Goal: Navigation & Orientation: Understand site structure

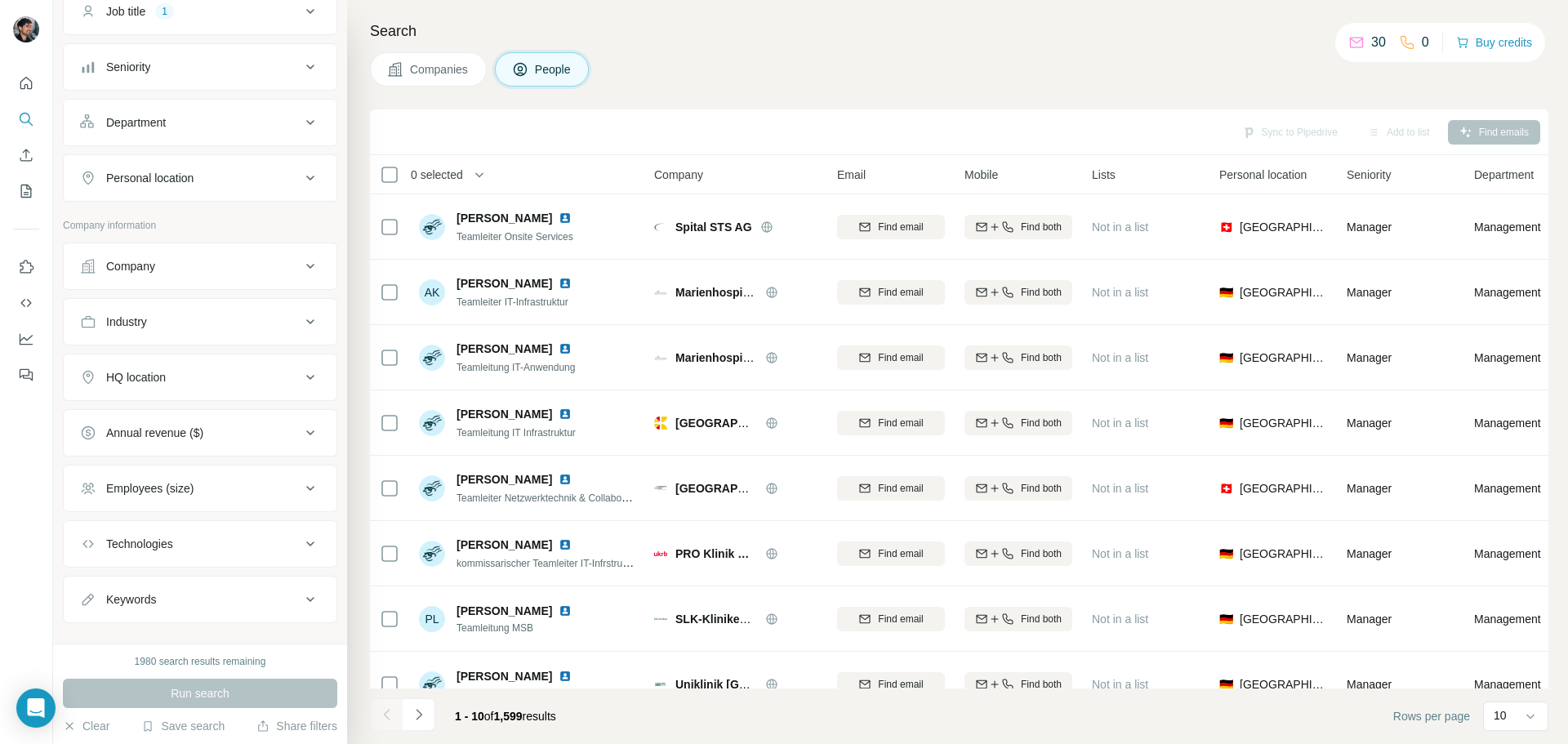
scroll to position [163, 0]
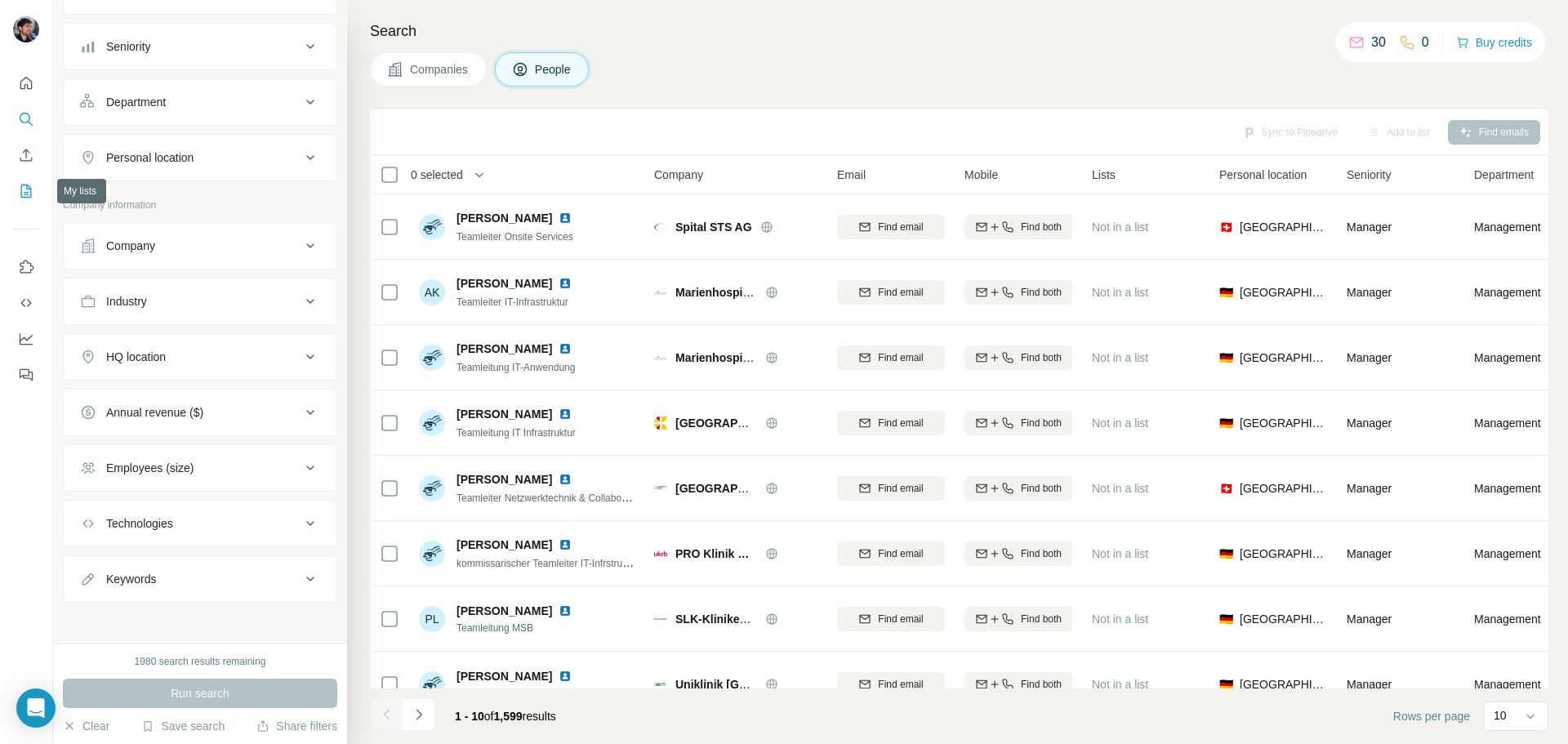
click at [23, 182] on button "My lists" at bounding box center [26, 190] width 26 height 29
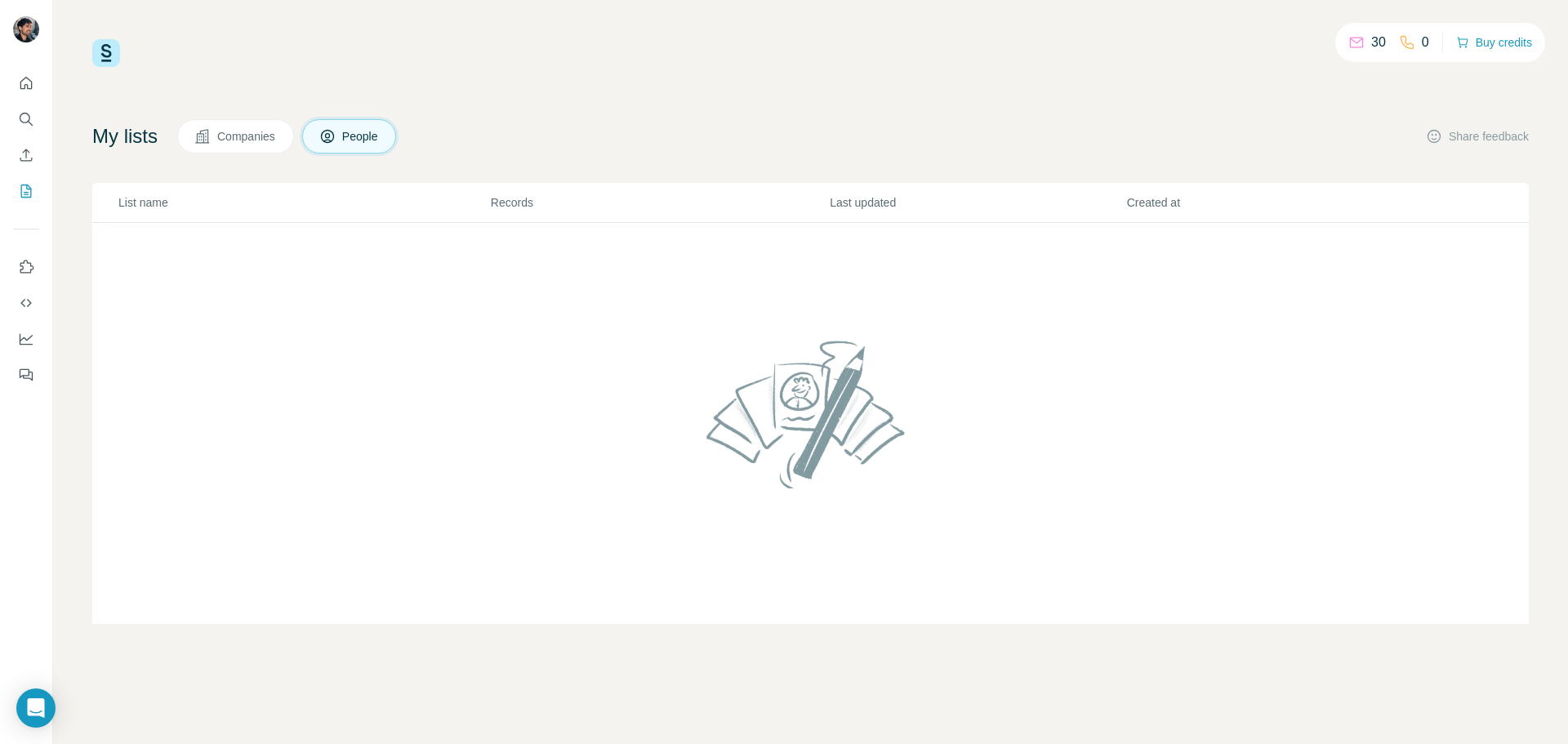
click at [224, 131] on span "Companies" at bounding box center [246, 136] width 59 height 16
click at [32, 112] on icon "Search" at bounding box center [26, 119] width 16 height 16
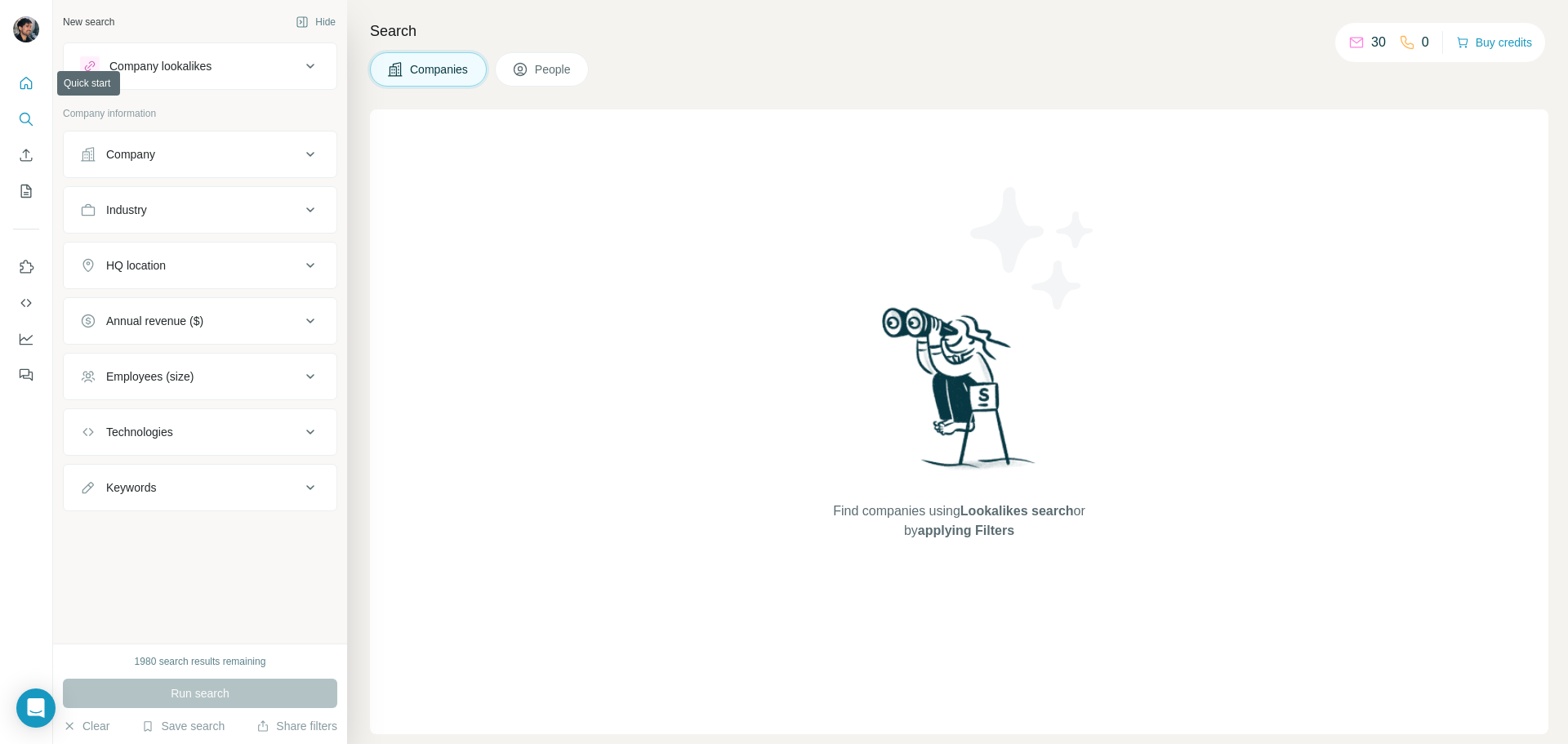
click at [30, 79] on icon "Quick start" at bounding box center [26, 83] width 16 height 16
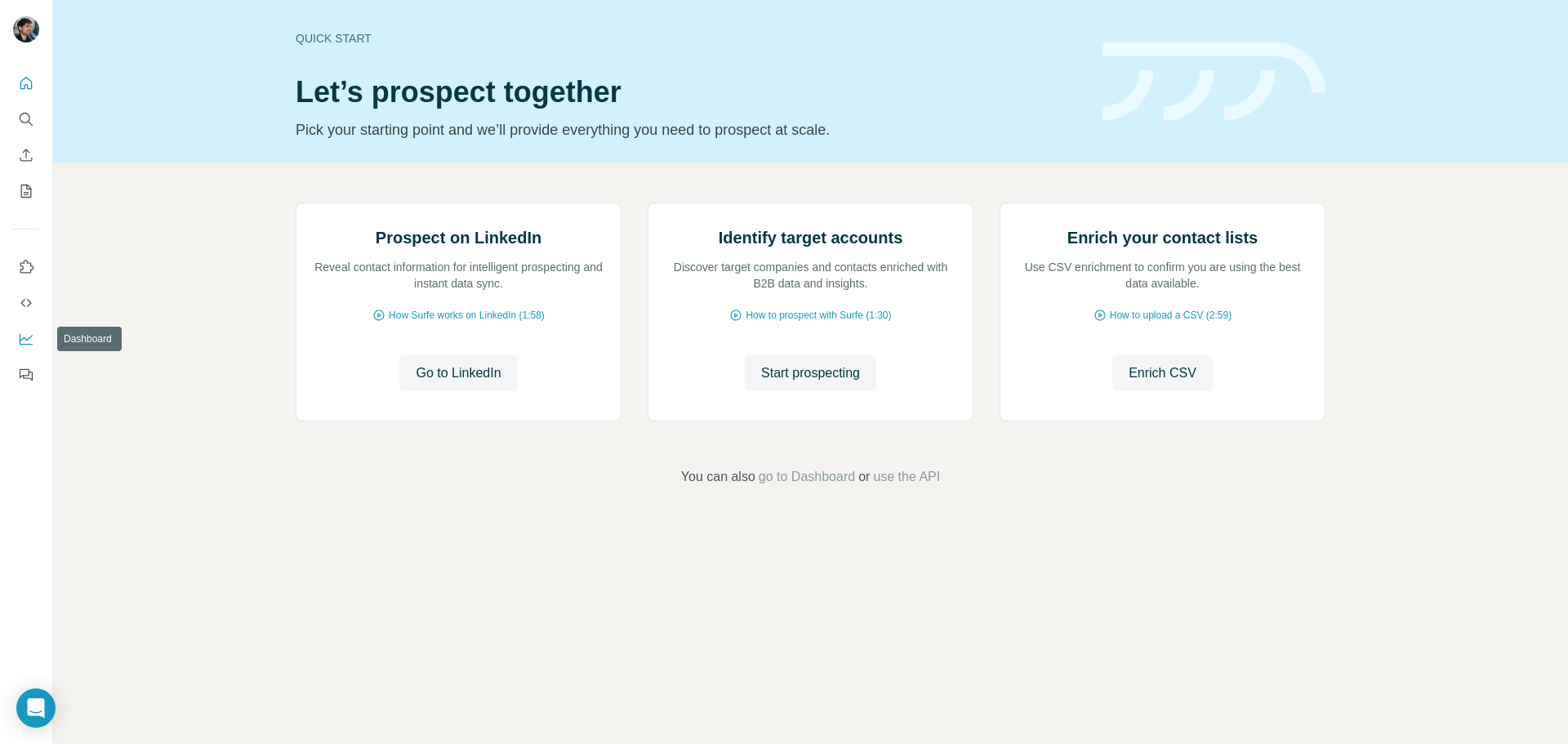
click at [22, 340] on icon "Dashboard" at bounding box center [26, 338] width 16 height 16
